Goal: Find specific page/section: Find specific page/section

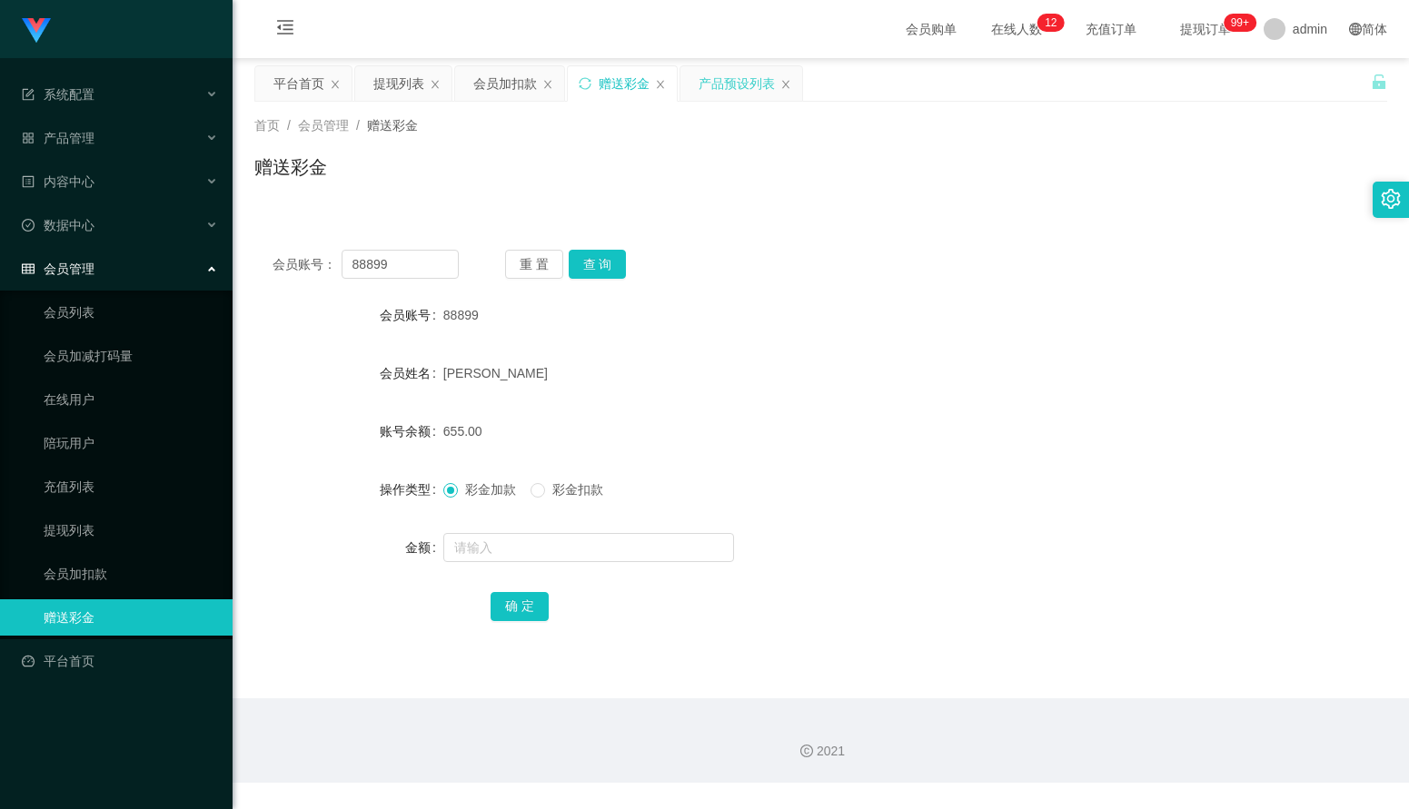
click at [729, 87] on div "产品预设列表" at bounding box center [737, 83] width 76 height 35
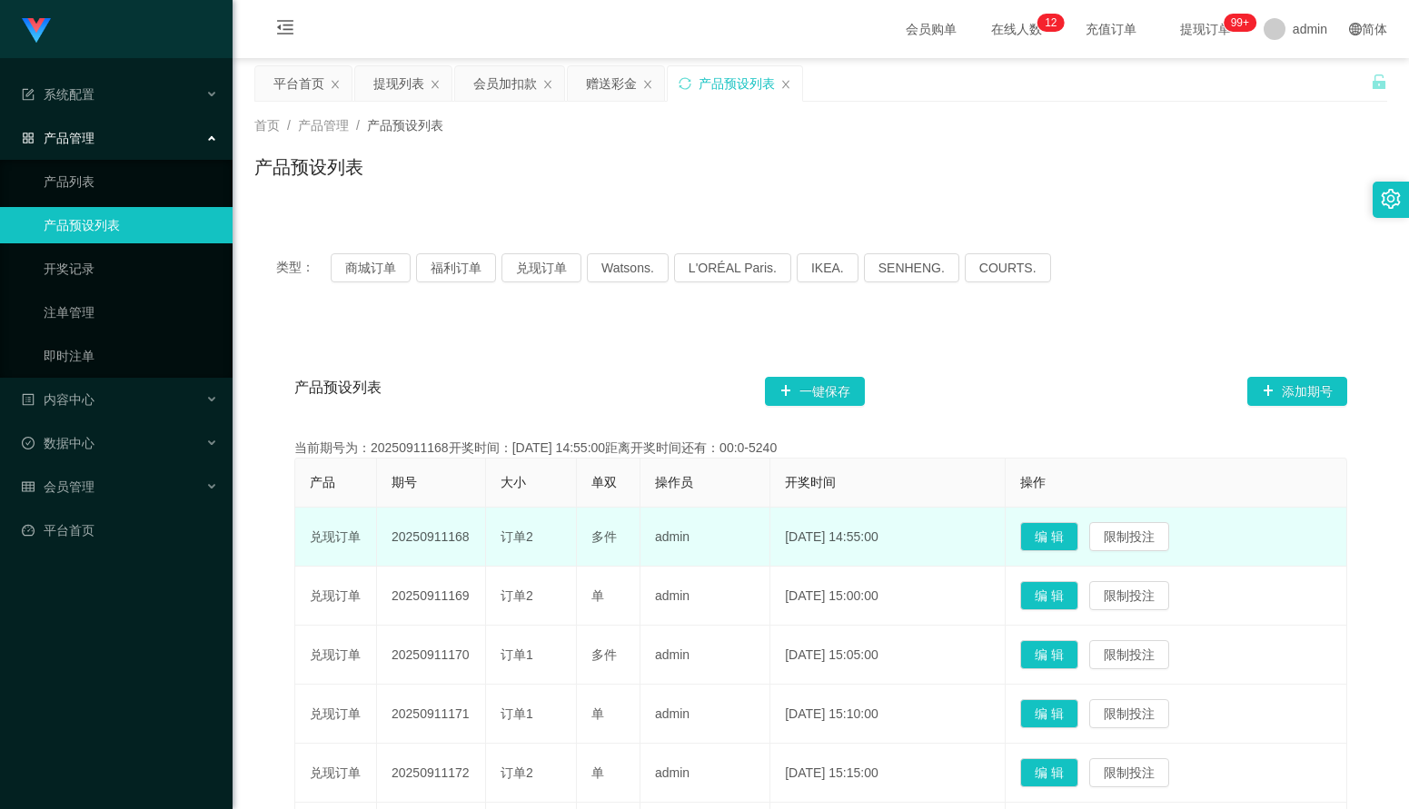
drag, startPoint x: 468, startPoint y: 538, endPoint x: 441, endPoint y: 537, distance: 27.3
click at [441, 537] on td "20250911168" at bounding box center [431, 537] width 109 height 59
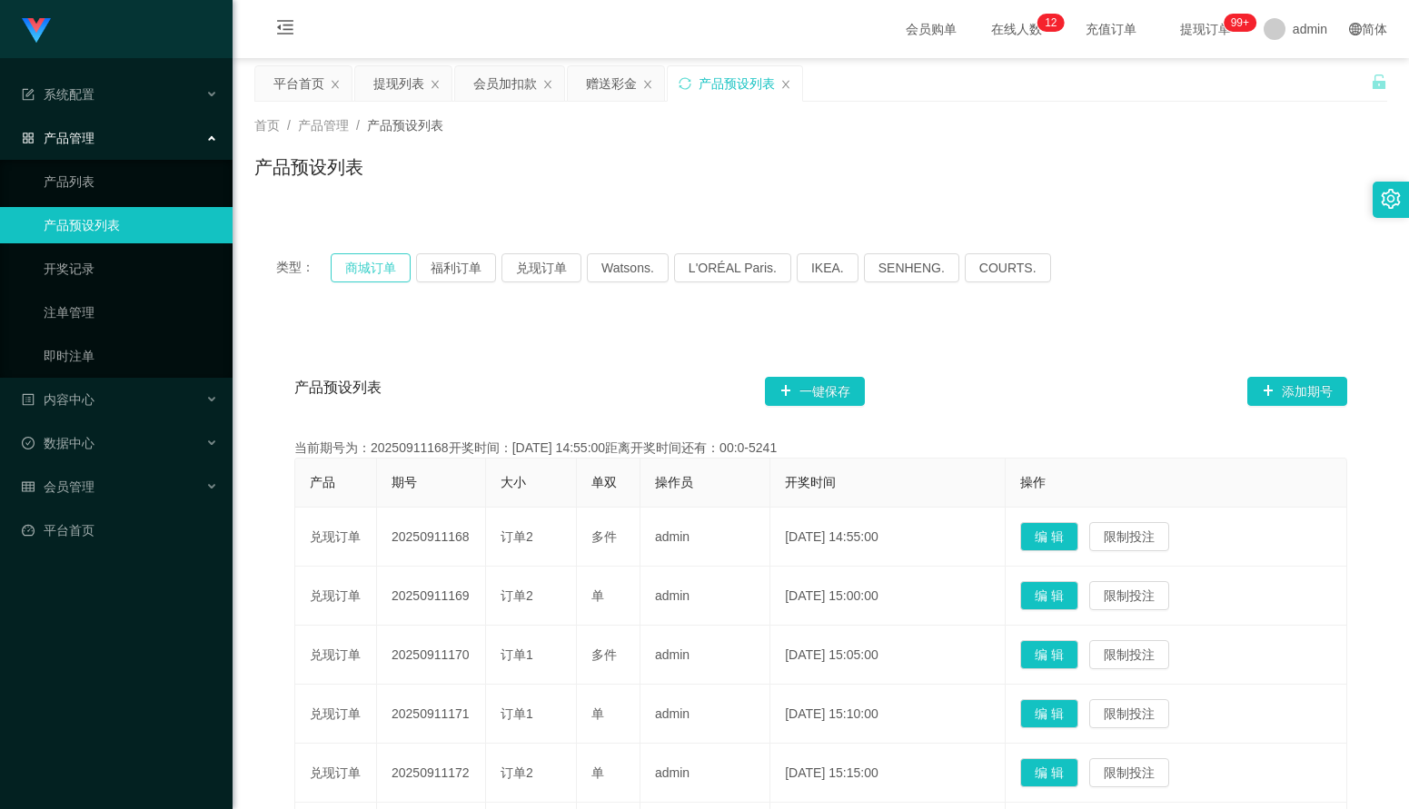
click at [379, 269] on button "商城订单" at bounding box center [371, 267] width 80 height 29
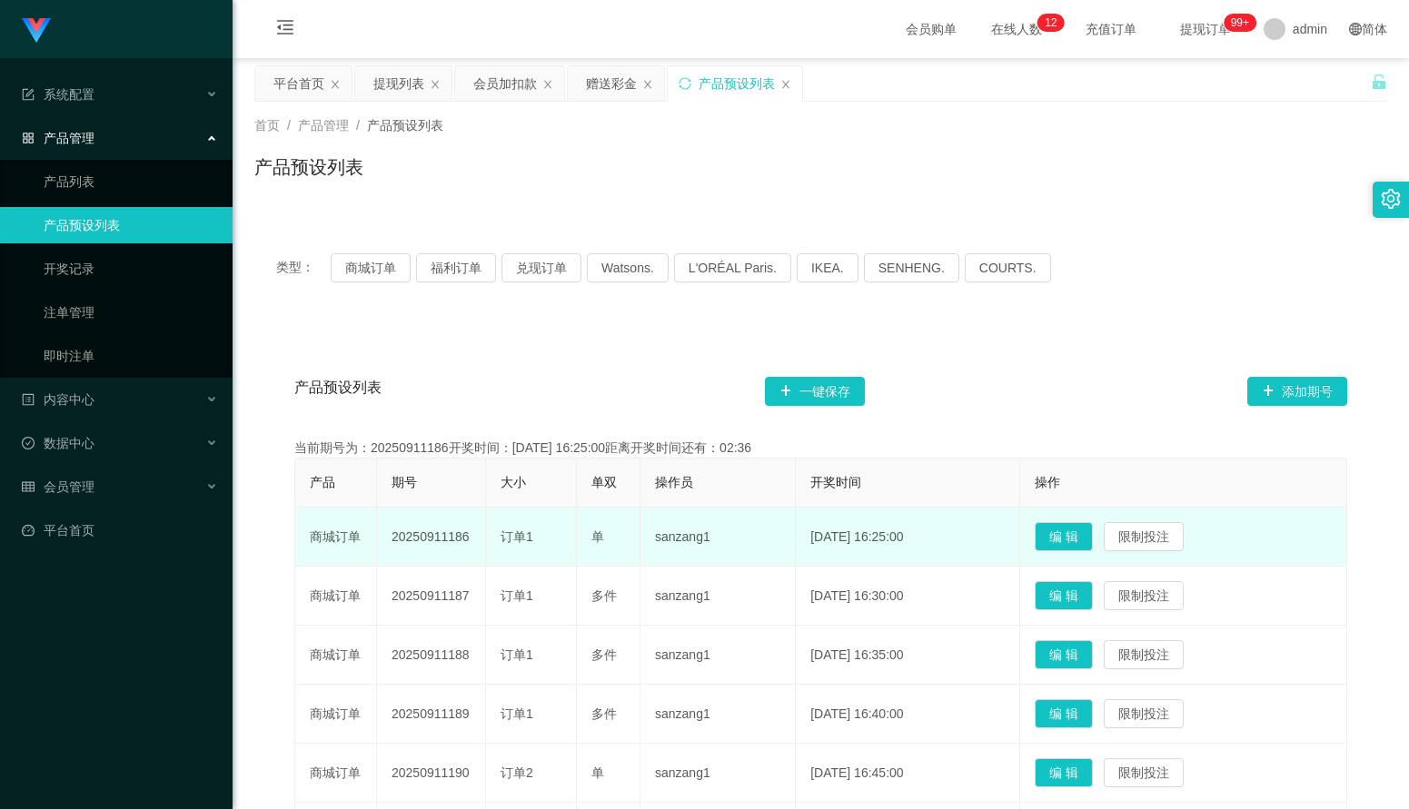
drag, startPoint x: 474, startPoint y: 539, endPoint x: 388, endPoint y: 537, distance: 86.3
click at [388, 537] on td "20250911186" at bounding box center [431, 537] width 109 height 59
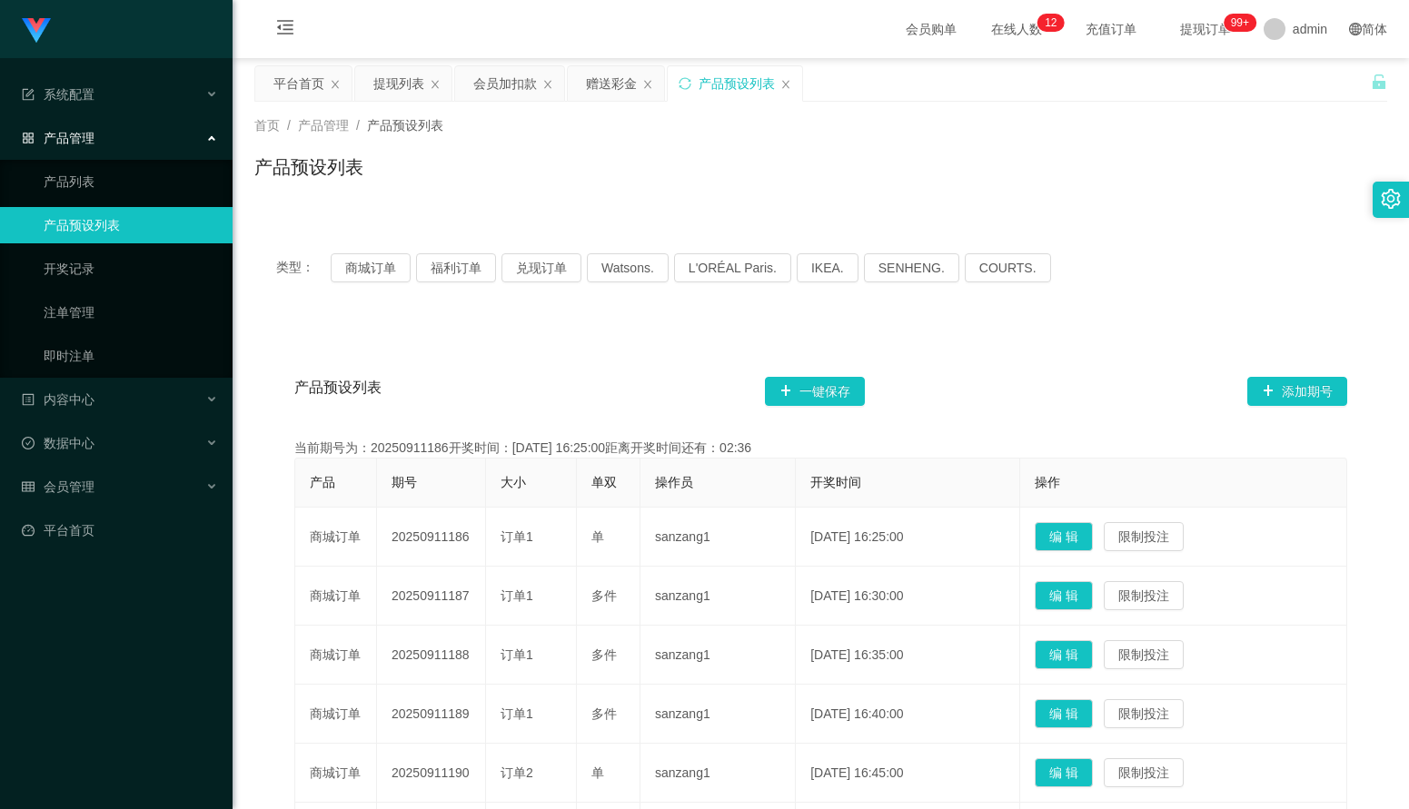
copy td "20250911186"
click at [376, 272] on button "商城订单" at bounding box center [371, 267] width 80 height 29
click at [935, 371] on div "产品预设列表 一键保存 添加期号" at bounding box center [820, 391] width 1053 height 58
click at [875, 174] on div "产品预设列表" at bounding box center [820, 175] width 1133 height 42
click at [348, 276] on button "商城订单" at bounding box center [371, 267] width 80 height 29
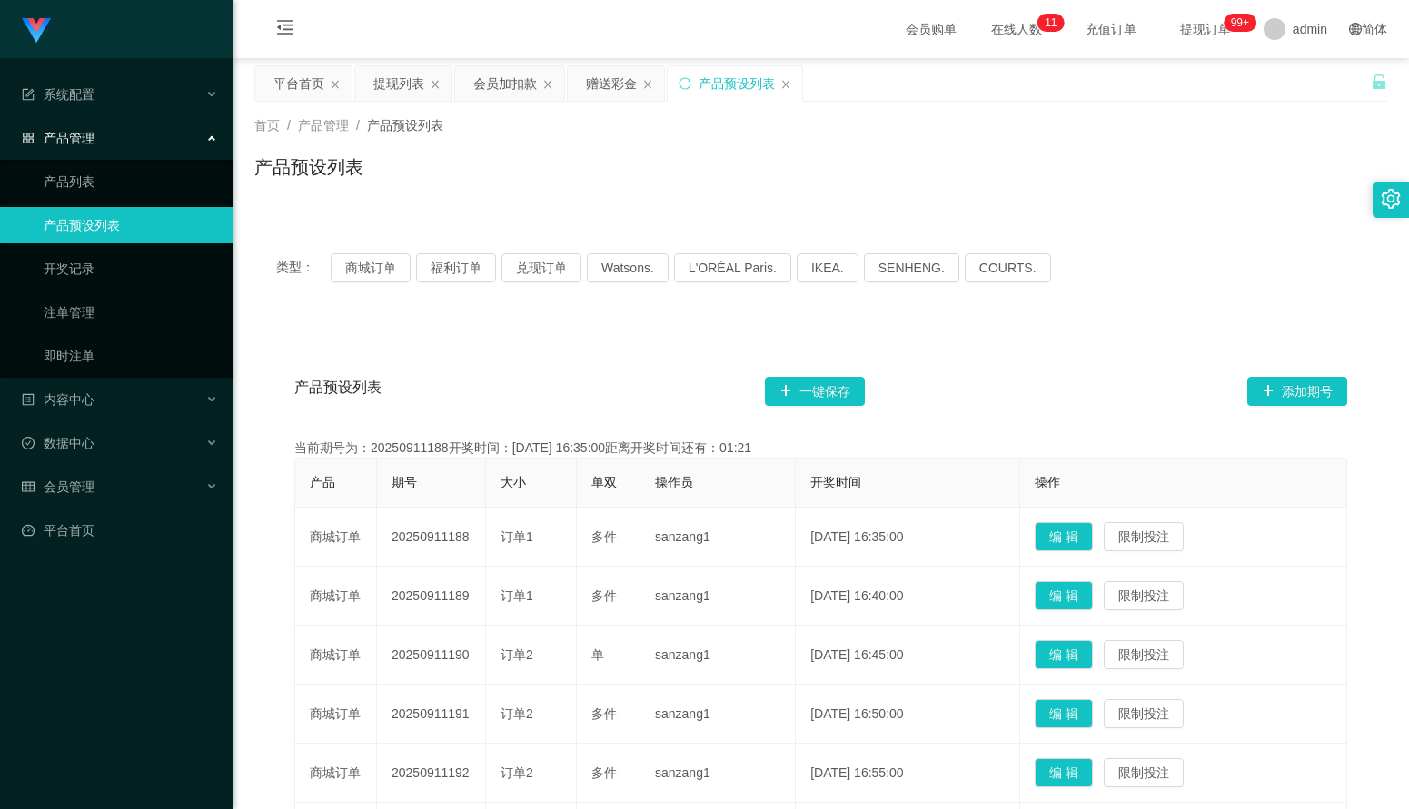
click at [901, 367] on div "产品预设列表 一键保存 添加期号" at bounding box center [820, 391] width 1053 height 58
click at [977, 393] on div "产品预设列表 一键保存 添加期号" at bounding box center [820, 391] width 1053 height 58
click at [922, 365] on div "产品预设列表 一键保存 添加期号" at bounding box center [820, 391] width 1053 height 58
click at [366, 268] on button "商城订单" at bounding box center [371, 267] width 80 height 29
